Goal: Task Accomplishment & Management: Manage account settings

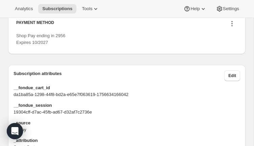
scroll to position [771, 0]
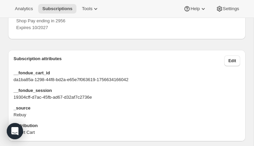
click at [232, 9] on icon at bounding box center [231, 8] width 1 height 1
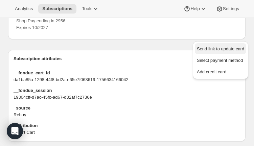
click at [231, 50] on span "Send link to update card" at bounding box center [220, 48] width 47 height 5
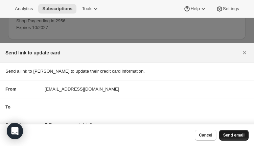
click at [237, 136] on span "Send email" at bounding box center [233, 135] width 21 height 5
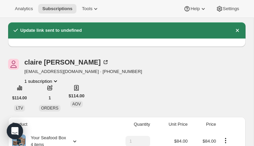
scroll to position [32, 0]
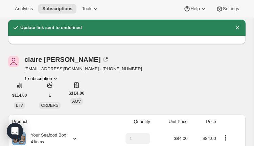
click at [55, 77] on icon "Product actions" at bounding box center [55, 78] width 7 height 7
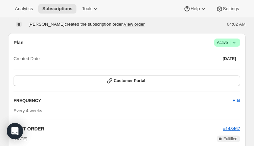
scroll to position [433, 0]
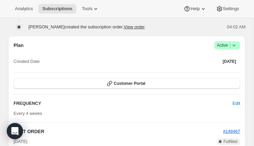
click at [224, 49] on span "Active |" at bounding box center [227, 45] width 21 height 7
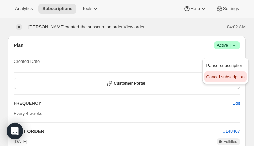
click at [233, 78] on span "Cancel subscription" at bounding box center [225, 76] width 38 height 5
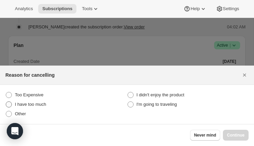
drag, startPoint x: 8, startPoint y: 114, endPoint x: 45, endPoint y: 104, distance: 37.9
click at [8, 114] on span ":rbh:" at bounding box center [9, 114] width 6 height 6
click at [6, 111] on input "Other" at bounding box center [6, 111] width 0 height 0
radio input "true"
drag, startPoint x: 232, startPoint y: 134, endPoint x: 228, endPoint y: 132, distance: 4.5
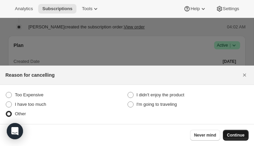
click at [232, 133] on span "Continue" at bounding box center [236, 135] width 18 height 5
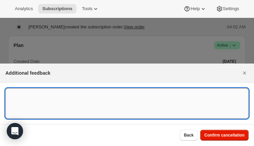
click at [30, 97] on textarea ":rbh:" at bounding box center [126, 103] width 243 height 30
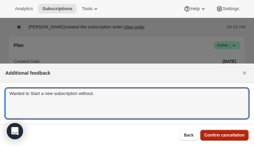
type textarea "Wanted to Start a new subscription without."
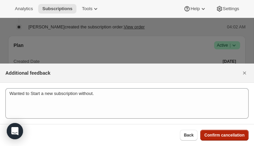
click at [233, 134] on span "Confirm cancellation" at bounding box center [224, 135] width 40 height 5
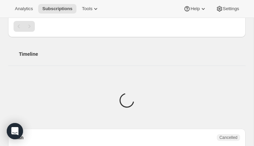
scroll to position [433, 0]
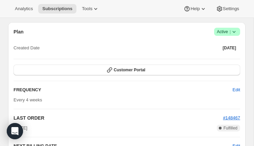
scroll to position [436, 0]
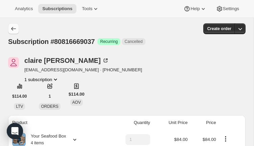
click at [14, 28] on icon "Subscriptions" at bounding box center [13, 28] width 7 height 7
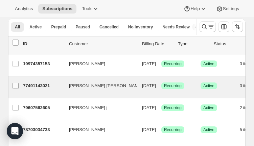
scroll to position [23, 0]
